Goal: Find specific page/section

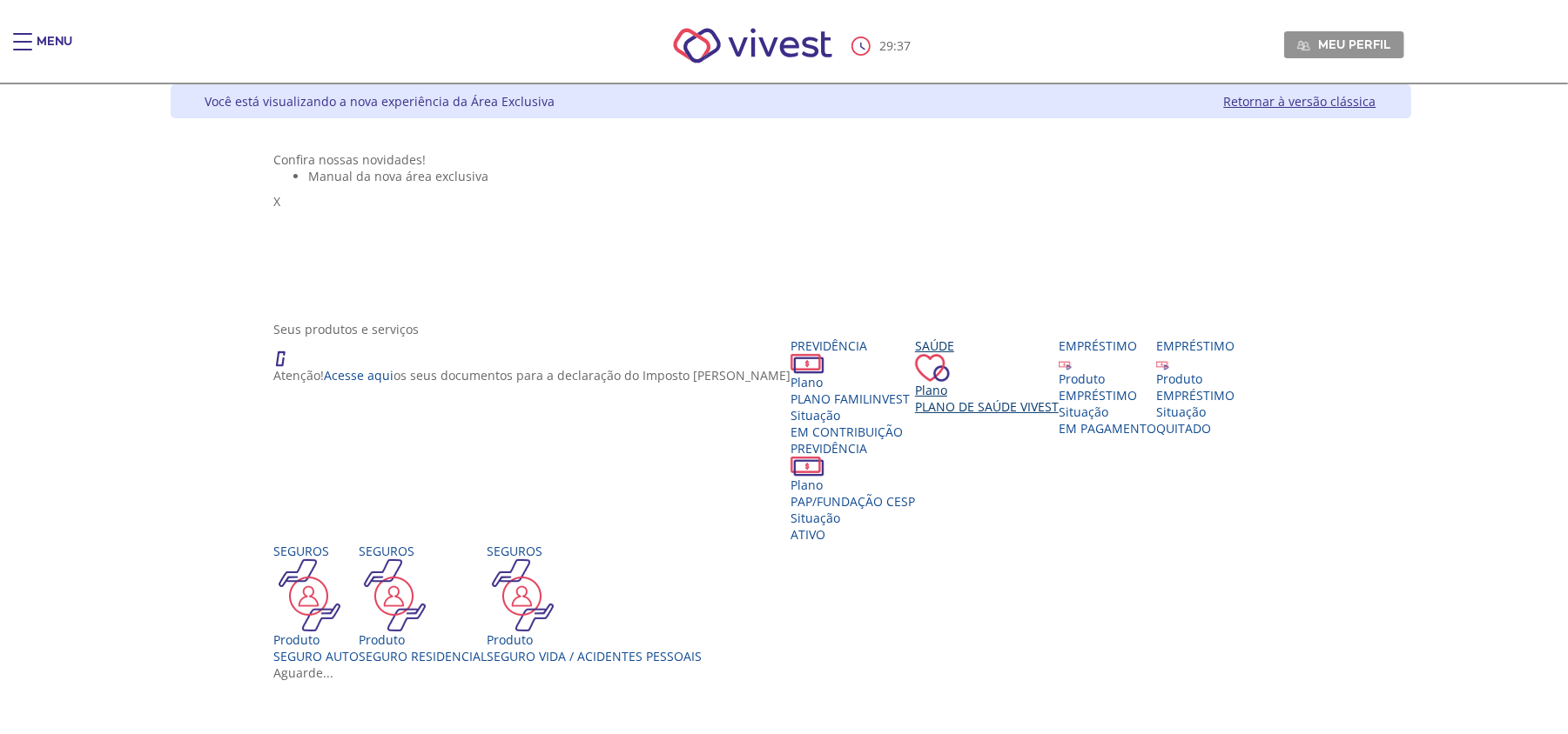
click at [1059, 415] on div "Saúde Plano Plano de Saúde VIVEST" at bounding box center [987, 376] width 144 height 77
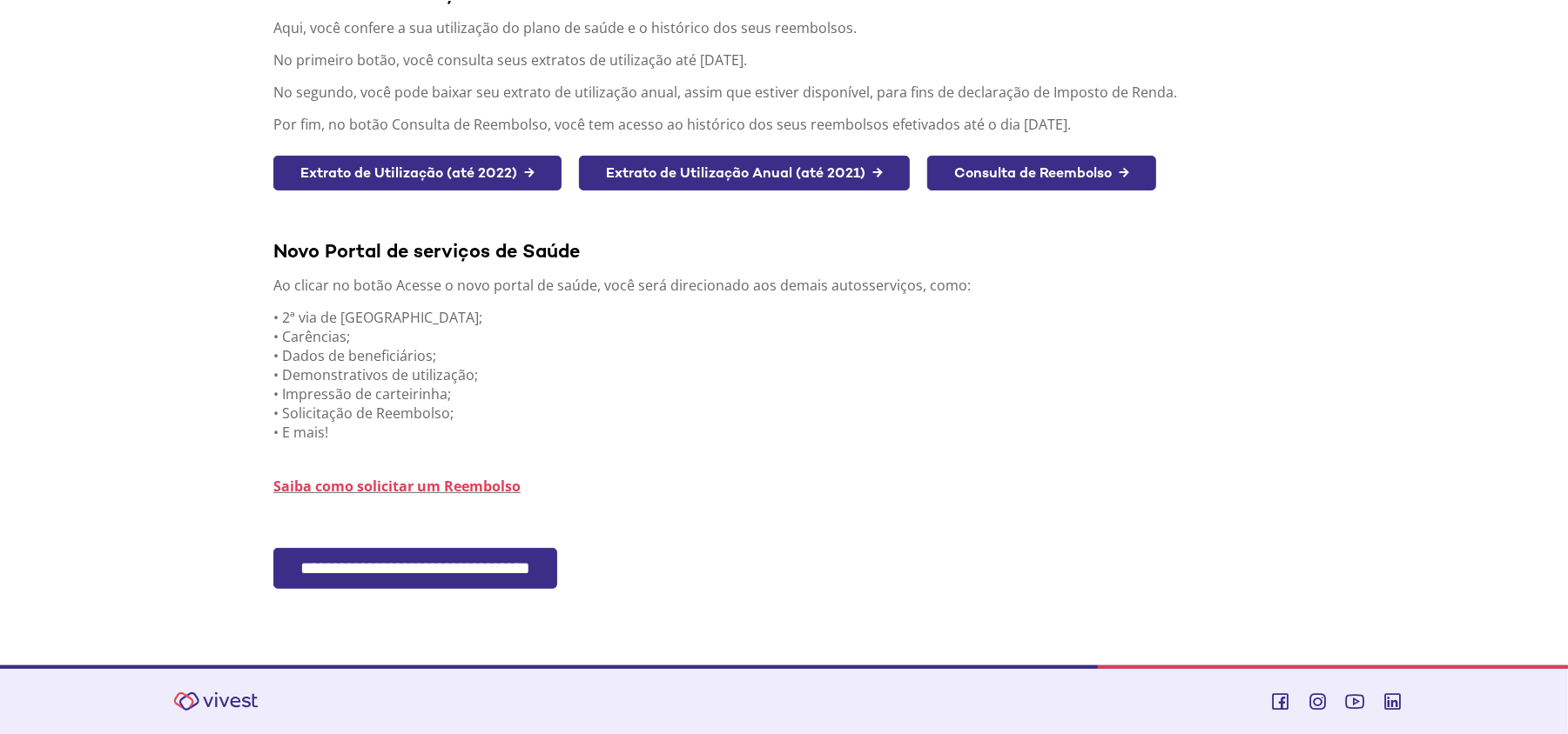
scroll to position [269, 0]
click at [495, 569] on input "**********" at bounding box center [415, 568] width 284 height 41
